Goal: Use online tool/utility

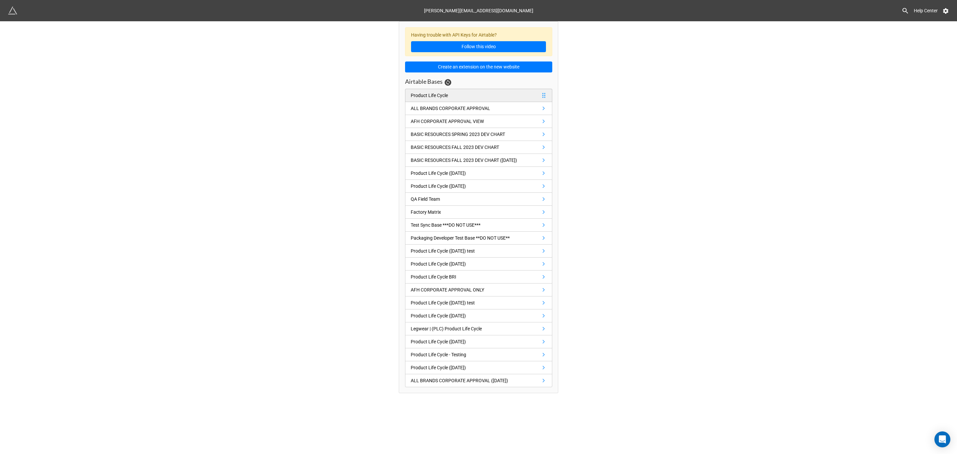
click at [462, 98] on link "Product Life Cycle" at bounding box center [478, 95] width 147 height 13
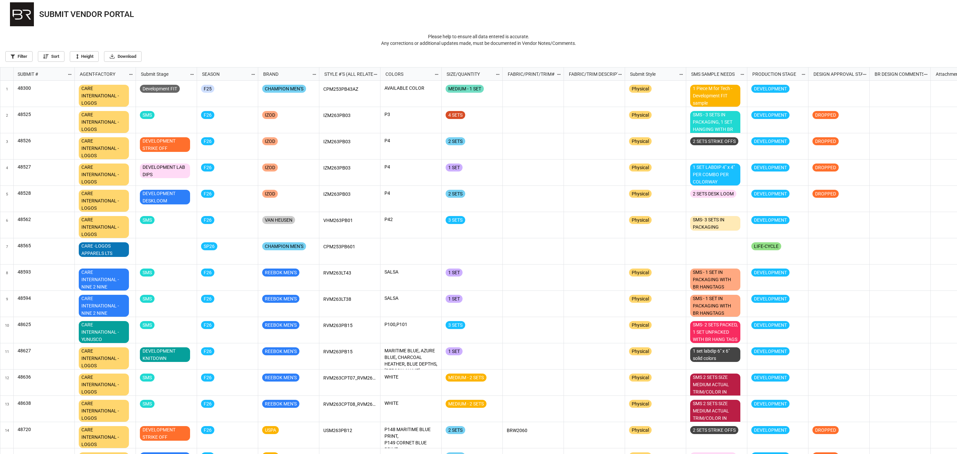
scroll to position [383, 953]
